Goal: Navigation & Orientation: Find specific page/section

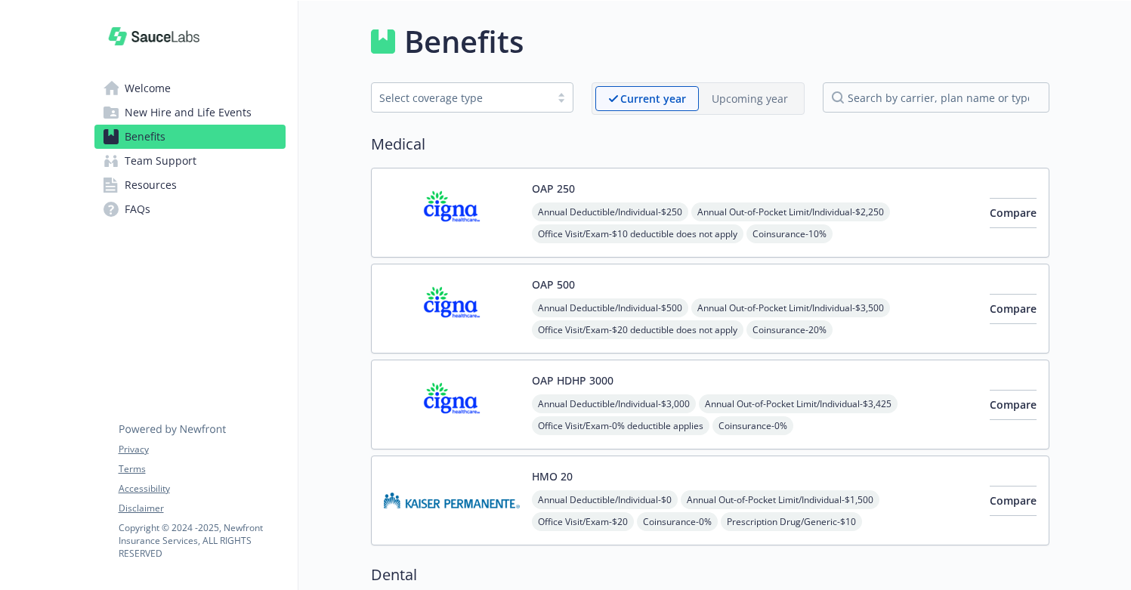
click at [165, 86] on span "Welcome" at bounding box center [148, 88] width 46 height 24
